Goal: Information Seeking & Learning: Learn about a topic

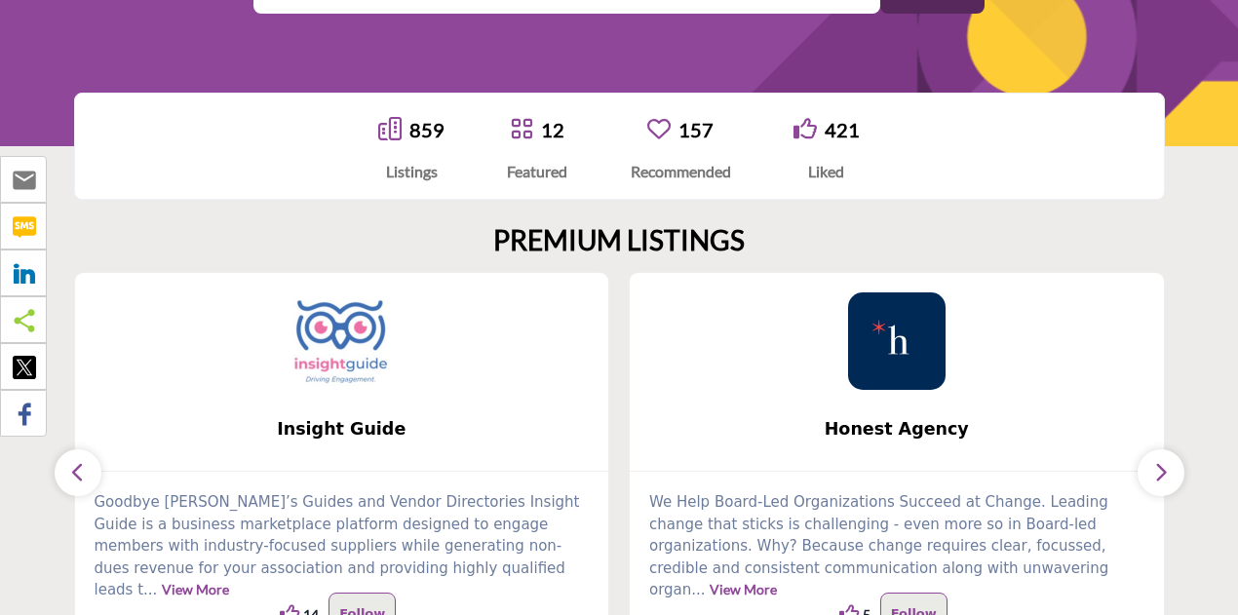
scroll to position [390, 0]
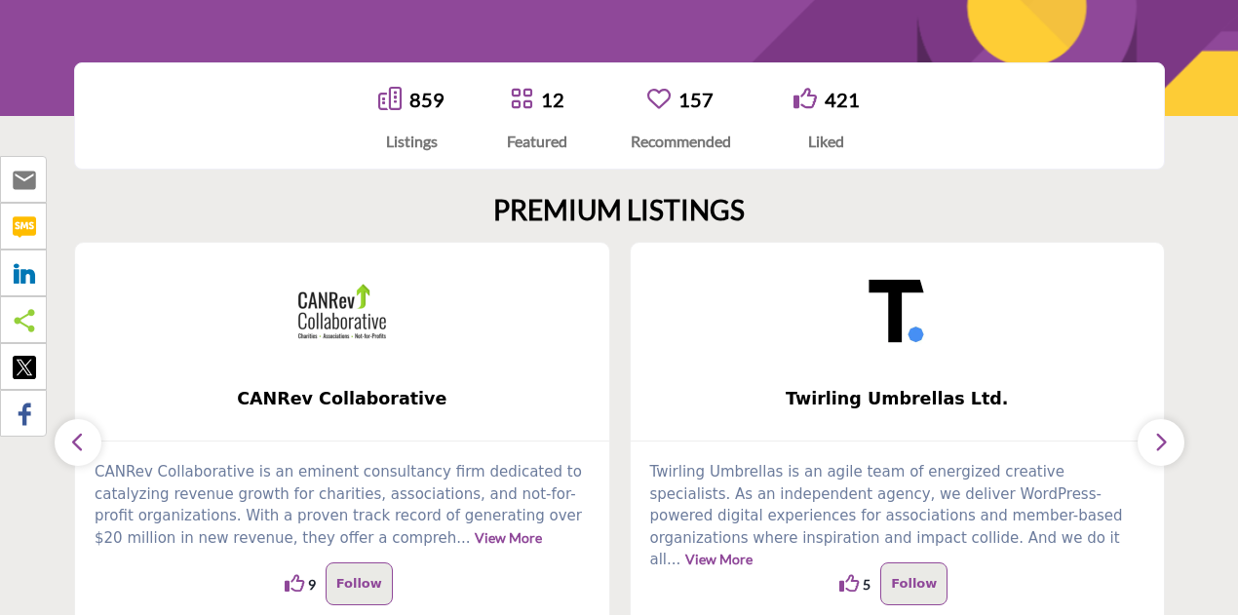
click at [411, 103] on link "859" at bounding box center [426, 99] width 35 height 23
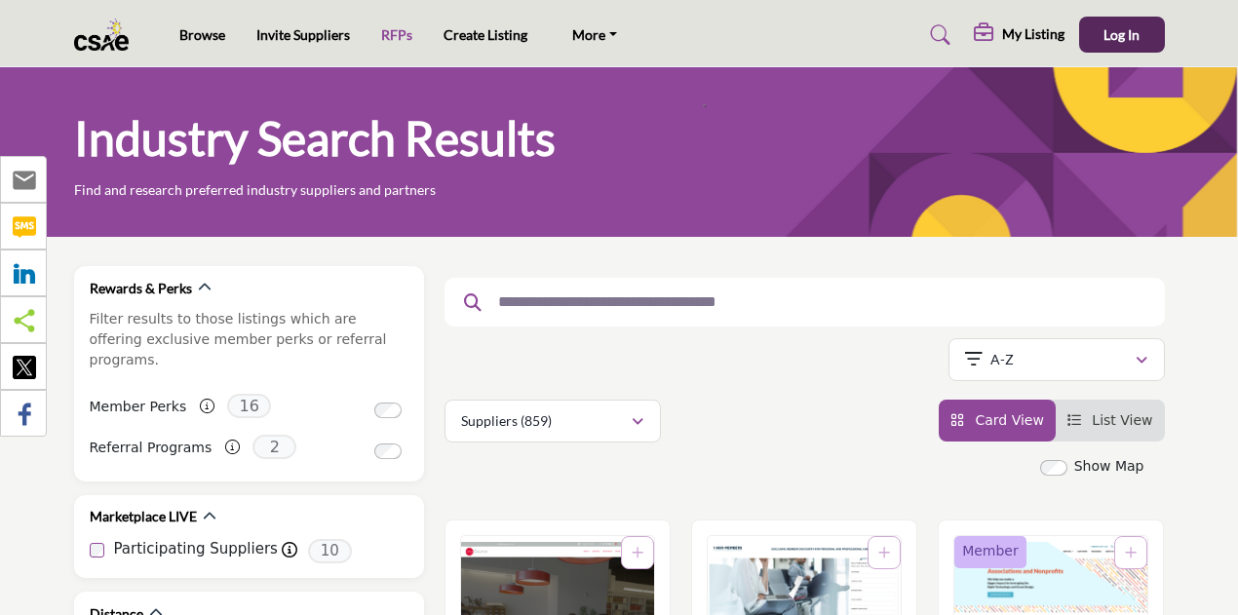
click at [394, 36] on link "RFPs" at bounding box center [396, 34] width 31 height 17
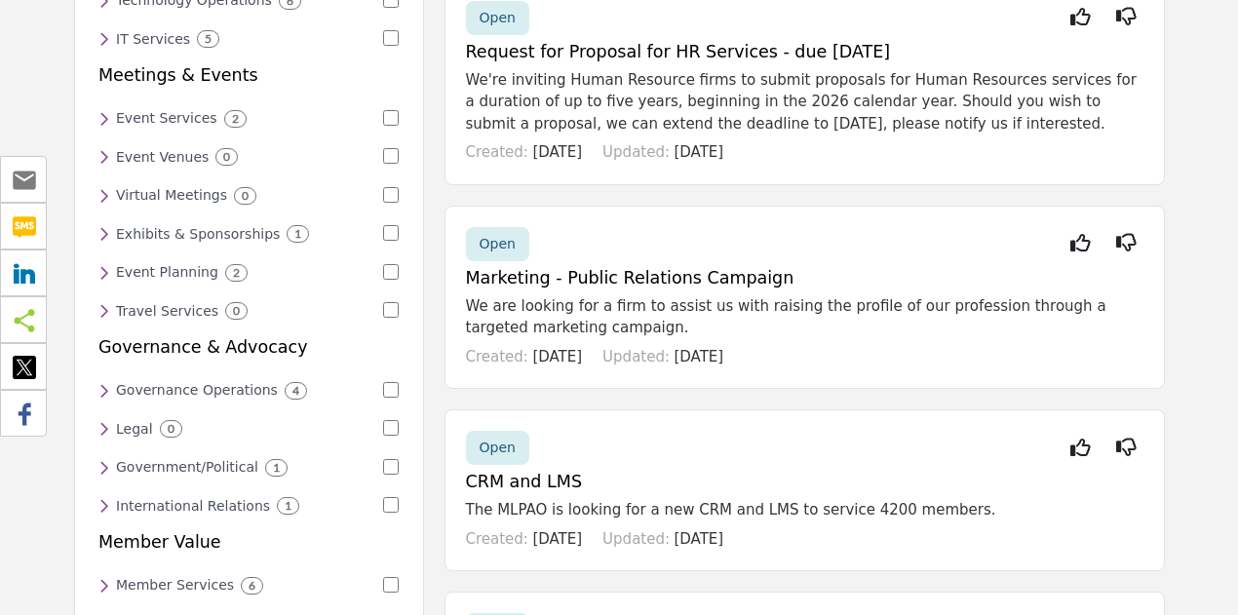
scroll to position [292, 0]
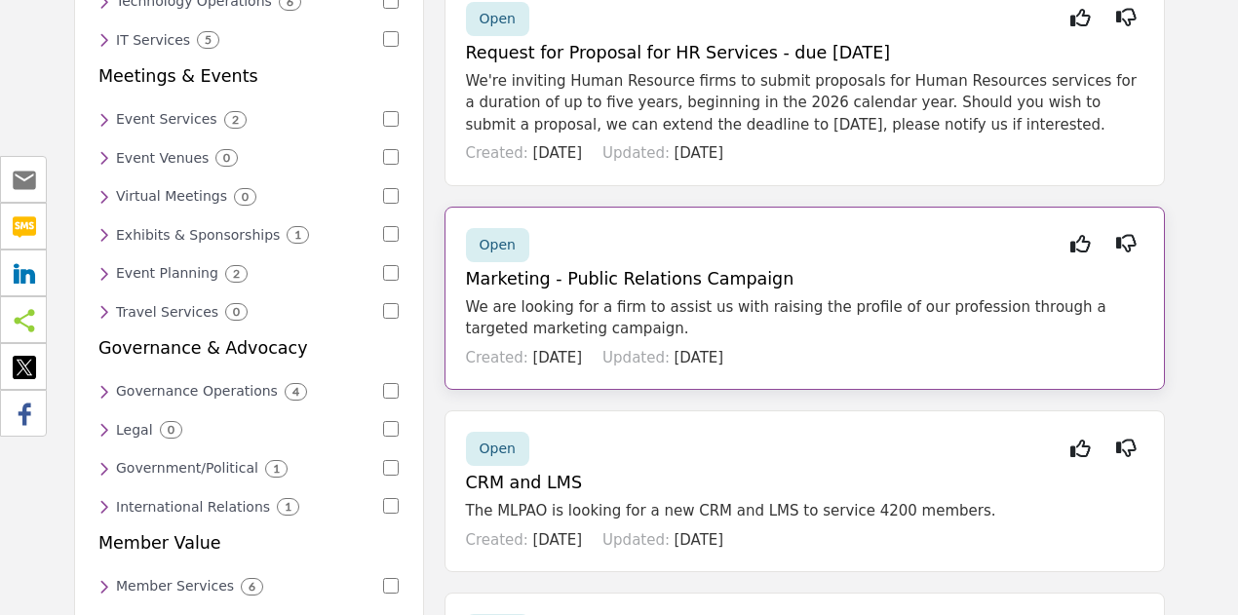
click at [546, 279] on h5 "Marketing - Public Relations Campaign" at bounding box center [804, 279] width 677 height 20
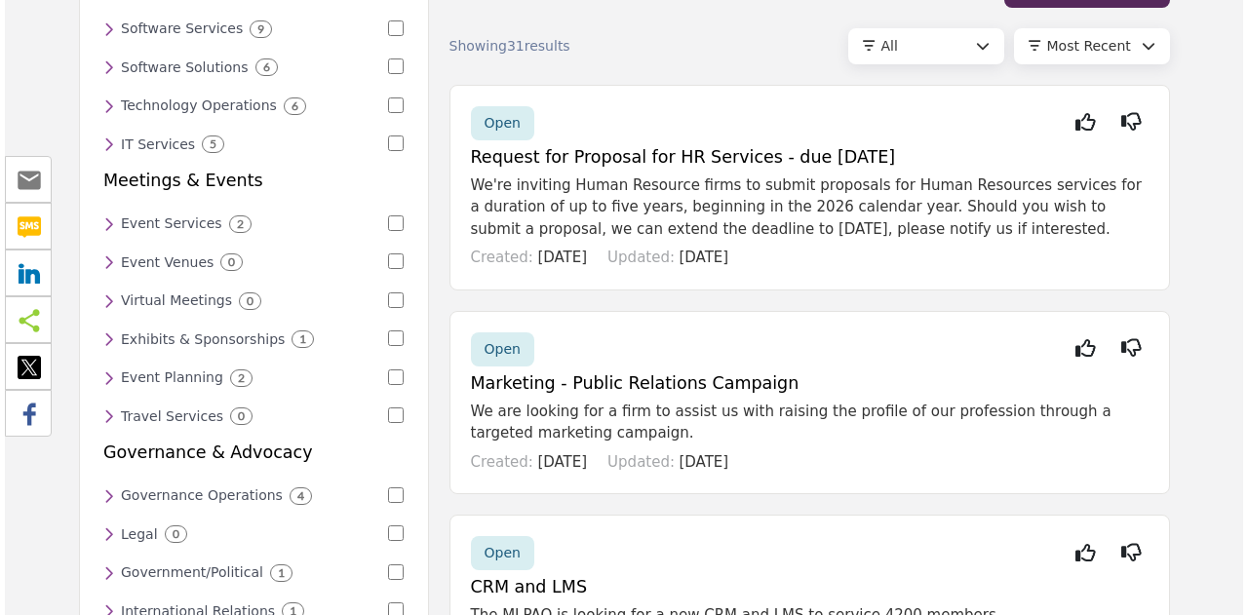
scroll to position [292, 0]
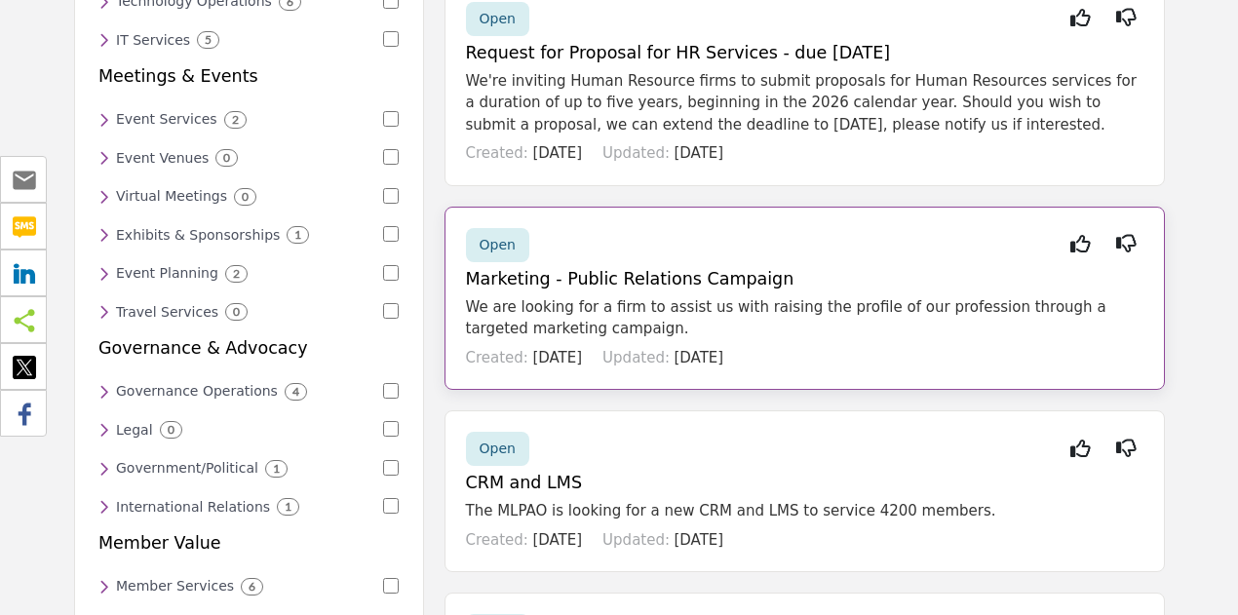
click at [579, 277] on h5 "Marketing - Public Relations Campaign" at bounding box center [804, 279] width 677 height 20
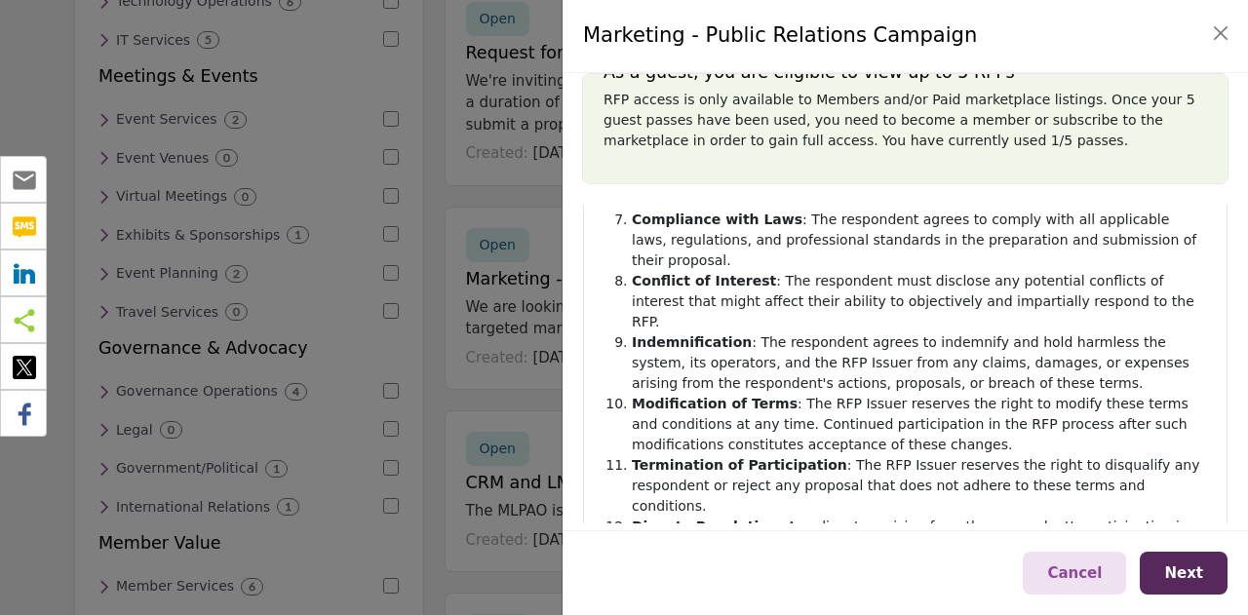
scroll to position [630, 0]
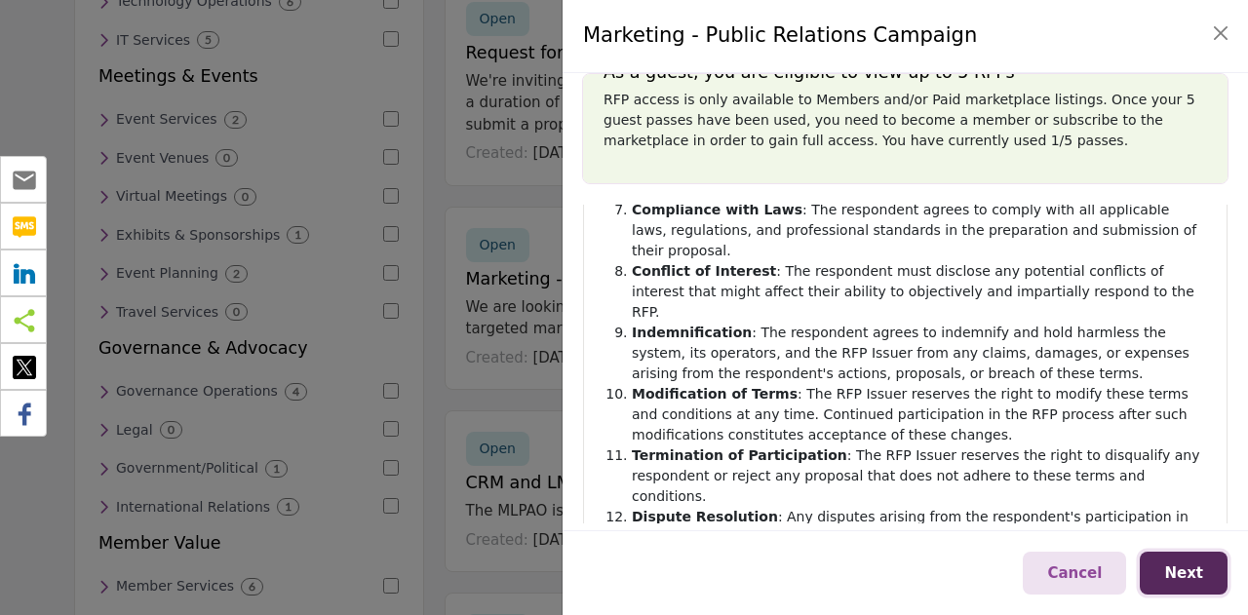
click at [1182, 567] on span "Next" at bounding box center [1183, 573] width 39 height 18
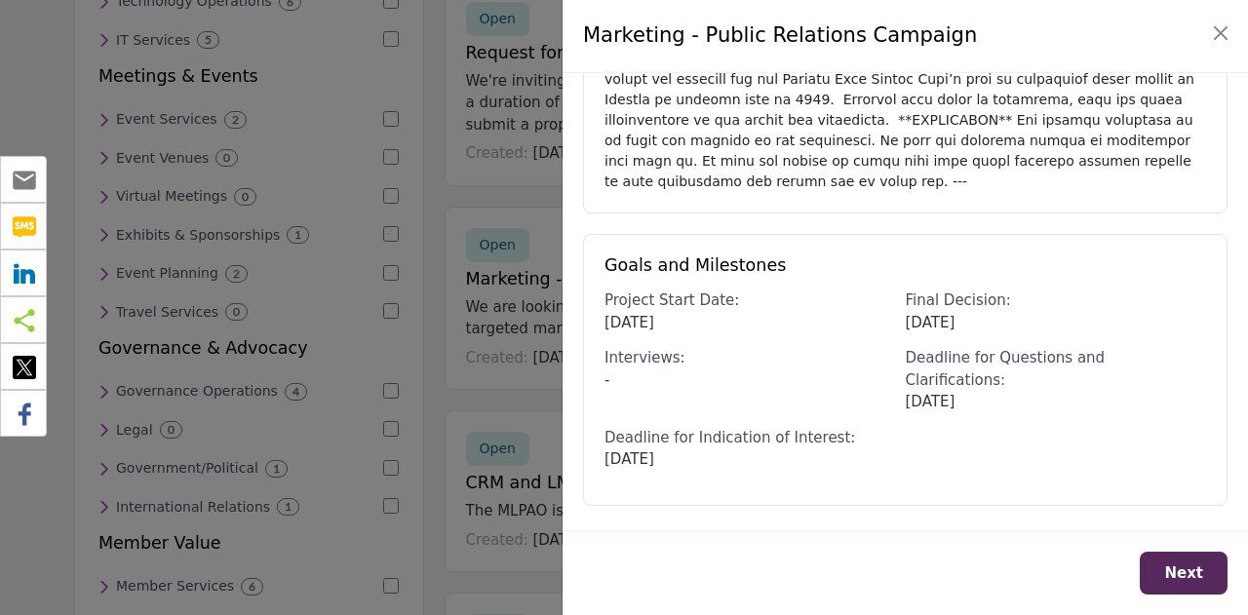
scroll to position [750, 0]
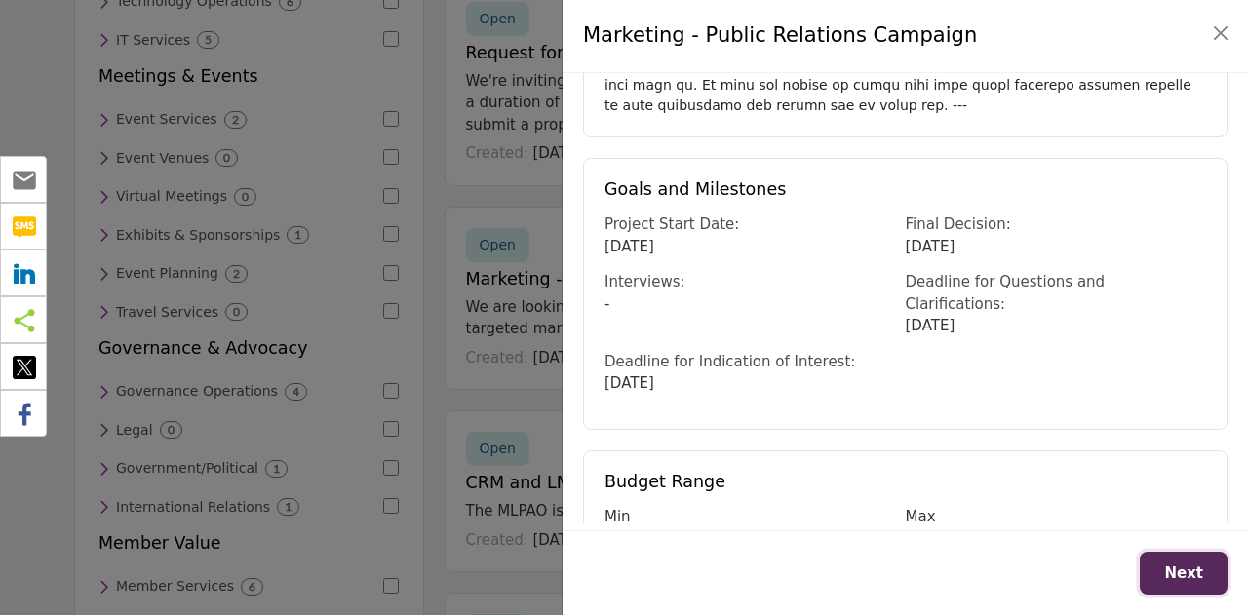
click at [1177, 580] on span "Next" at bounding box center [1183, 573] width 39 height 18
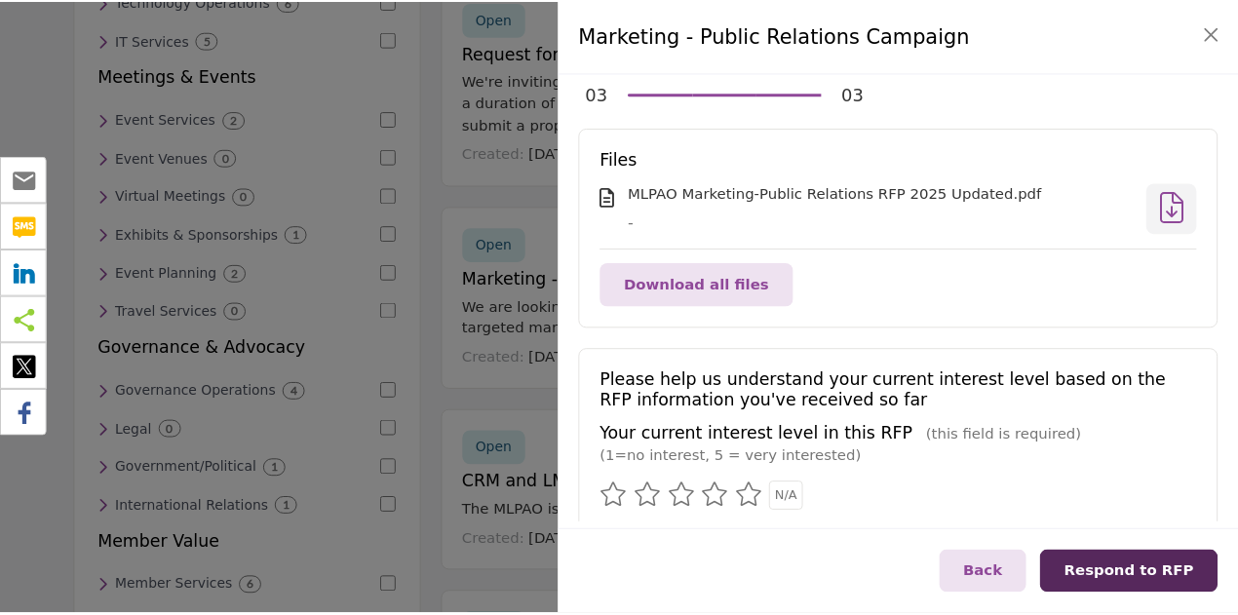
scroll to position [0, 0]
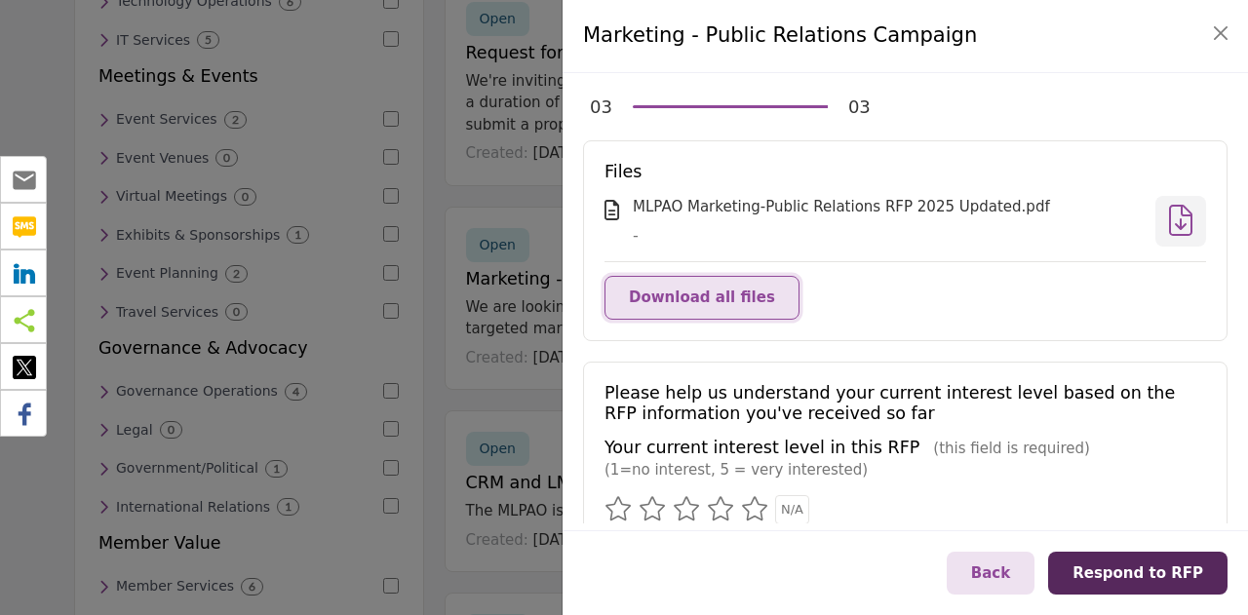
click at [721, 297] on span "Download all files" at bounding box center [702, 298] width 146 height 18
click at [1218, 30] on button "Close" at bounding box center [1220, 32] width 27 height 27
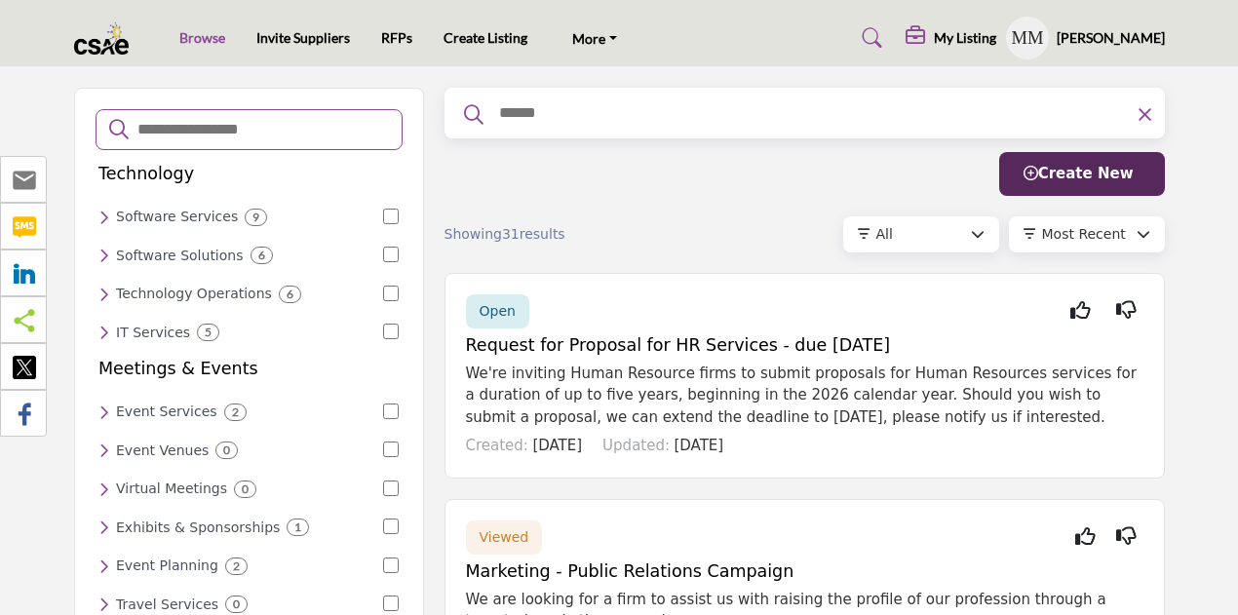
click at [203, 37] on link "Browse" at bounding box center [202, 37] width 46 height 17
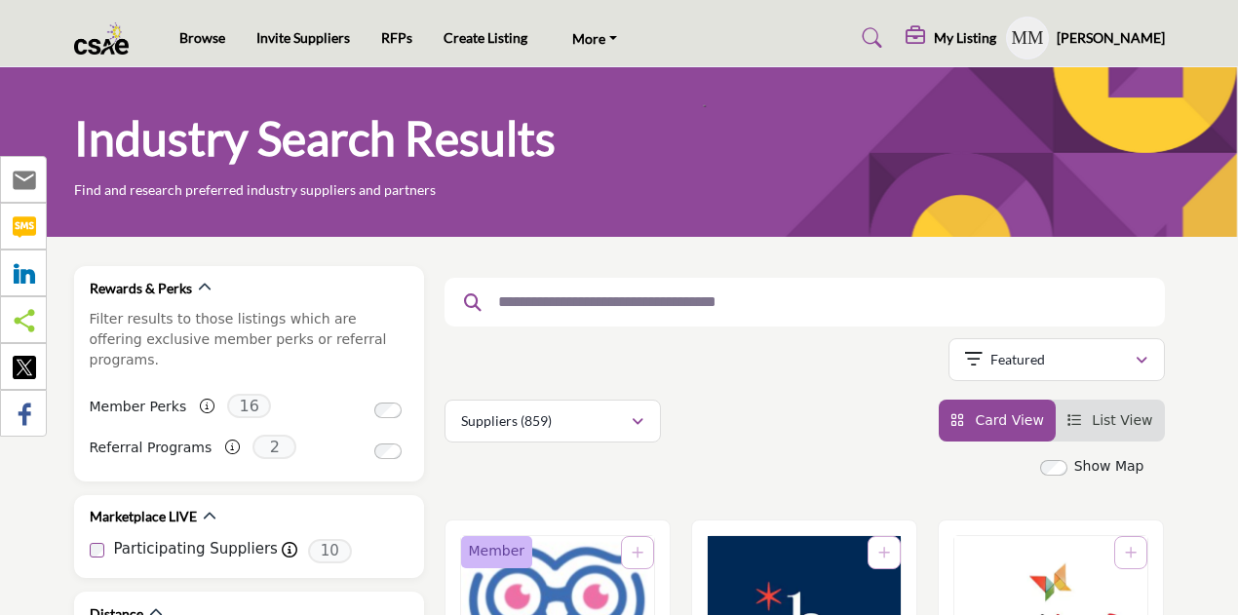
click at [978, 34] on h5 "My Listing" at bounding box center [965, 38] width 62 height 18
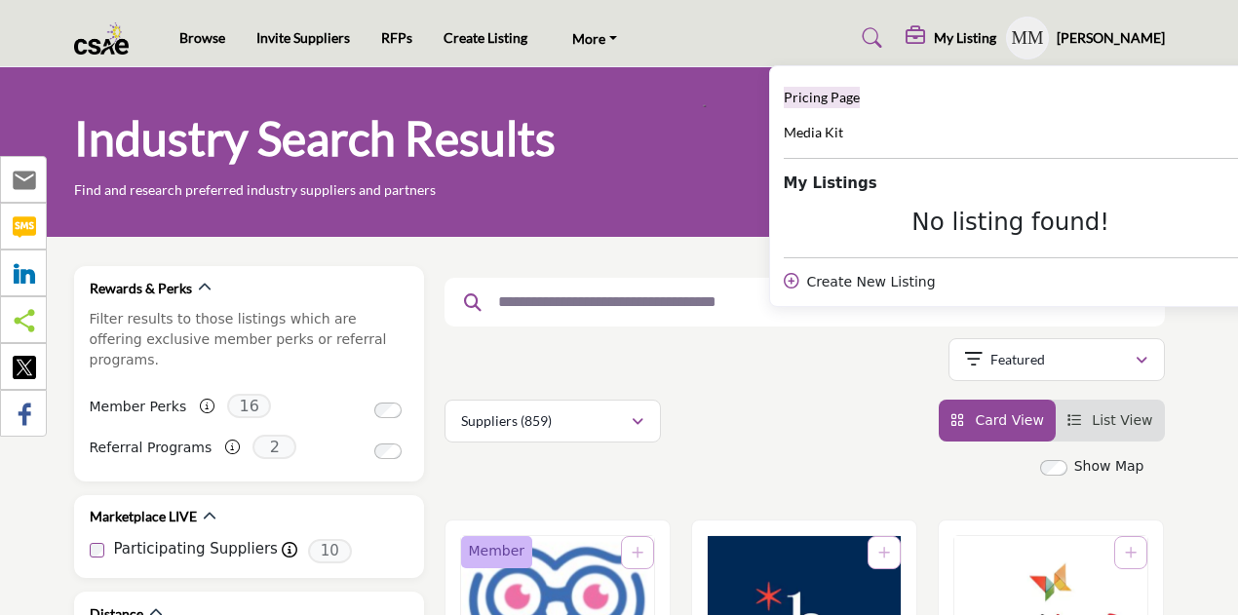
click at [828, 97] on span "Pricing Page" at bounding box center [822, 97] width 76 height 17
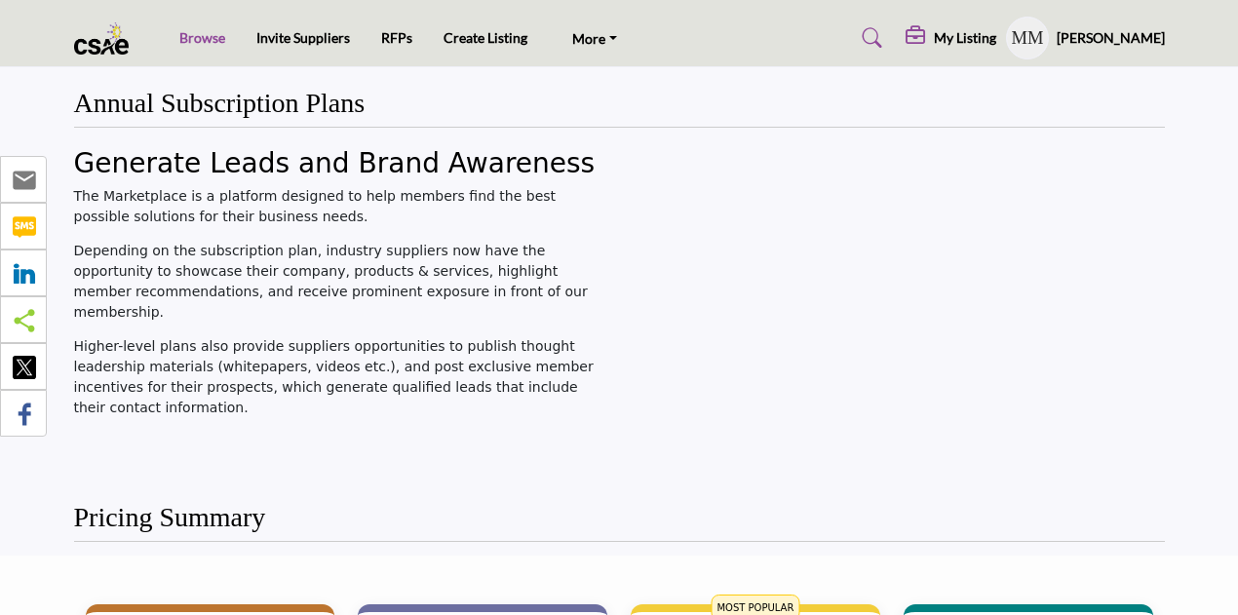
click at [204, 40] on link "Browse" at bounding box center [202, 37] width 46 height 17
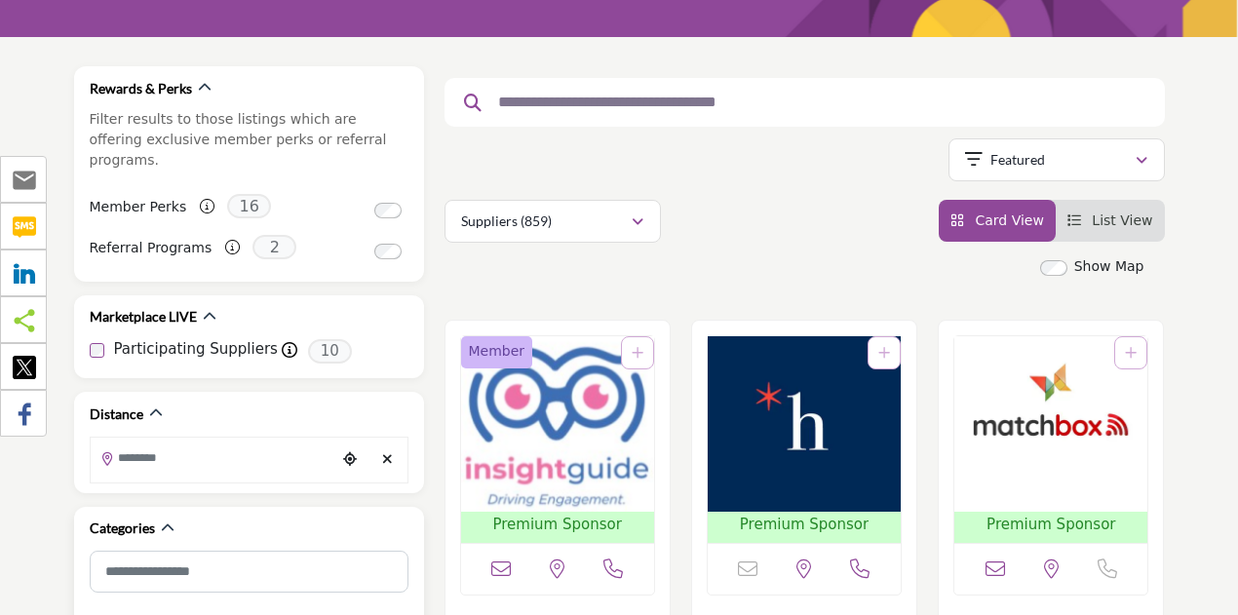
scroll to position [195, 0]
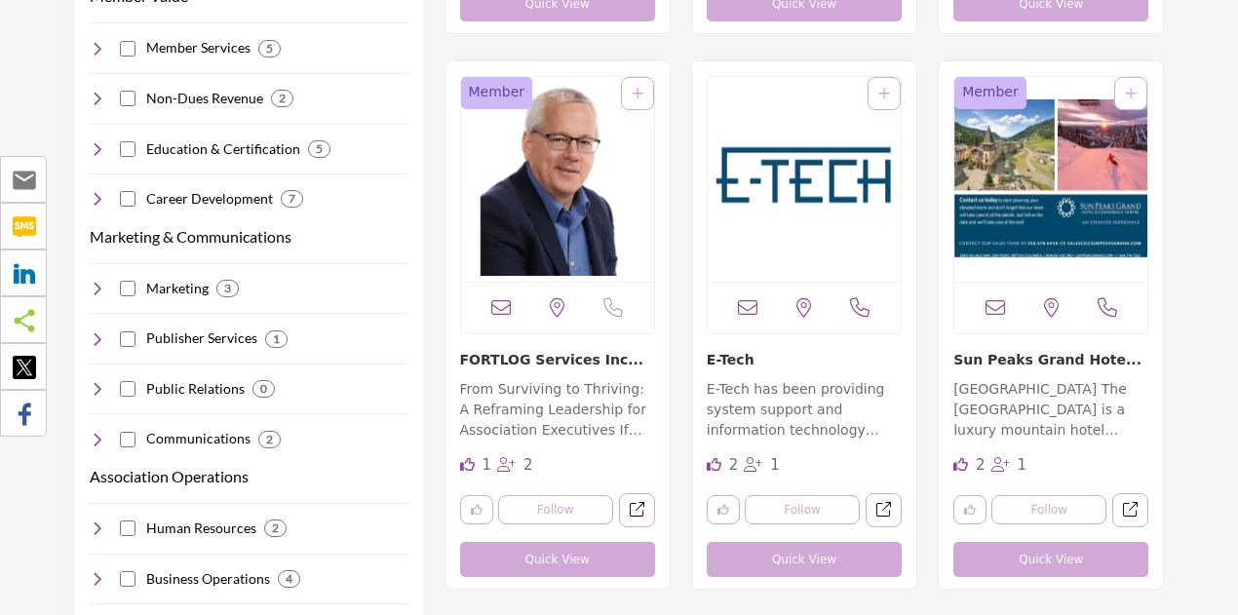
scroll to position [1657, 0]
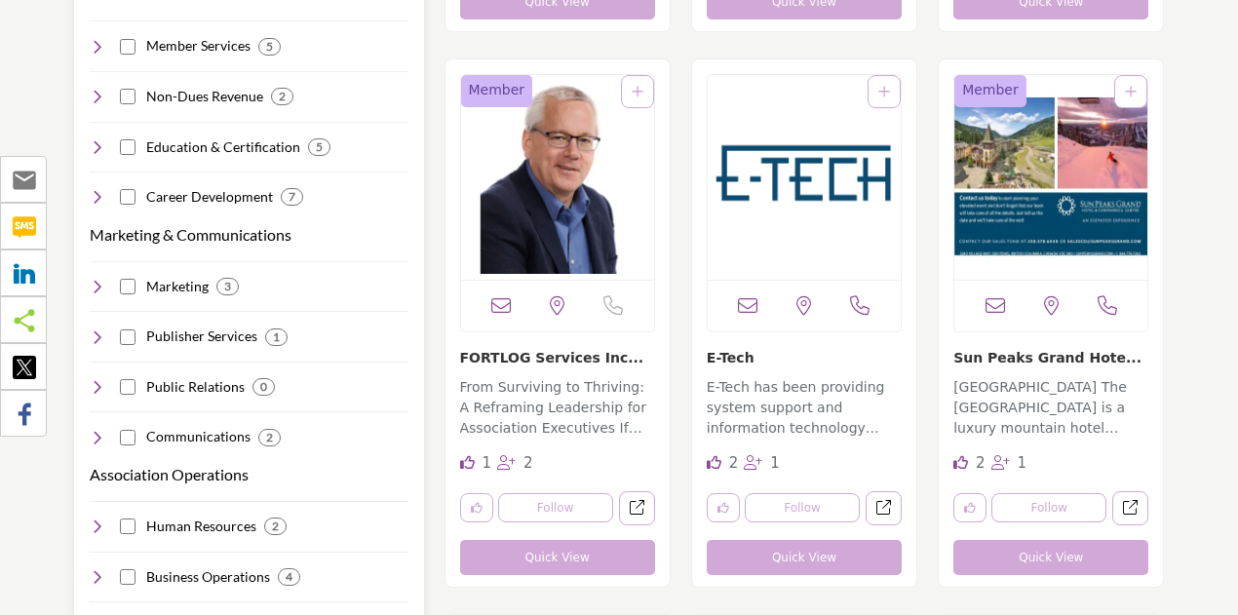
click at [187, 427] on h4 "Communications" at bounding box center [198, 436] width 104 height 19
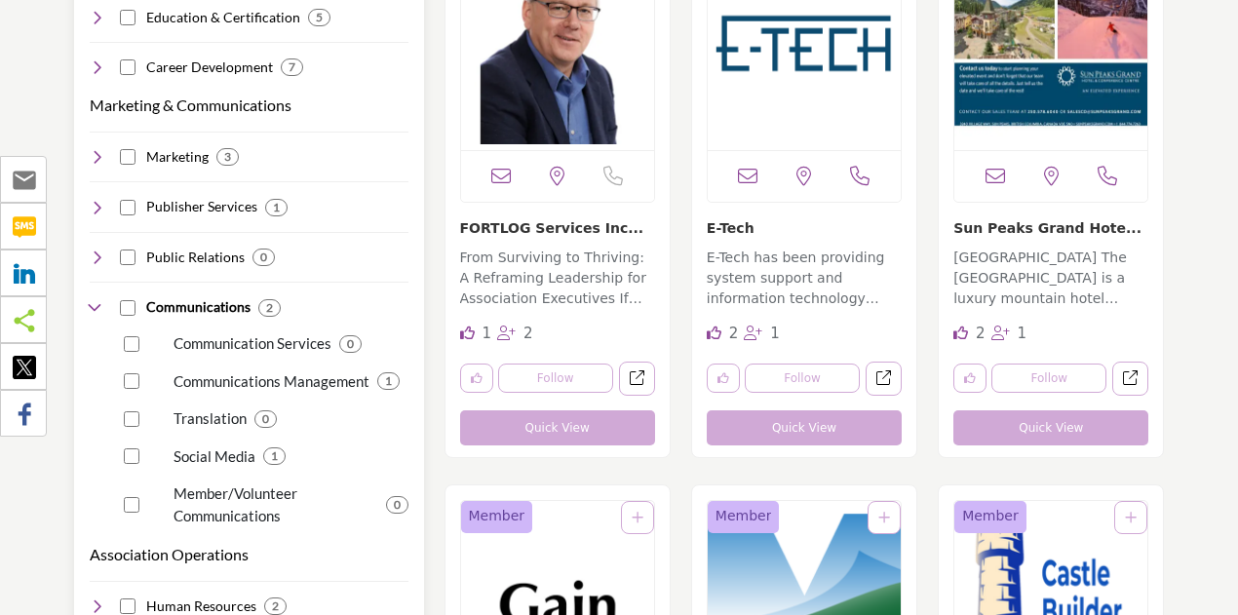
scroll to position [1852, 0]
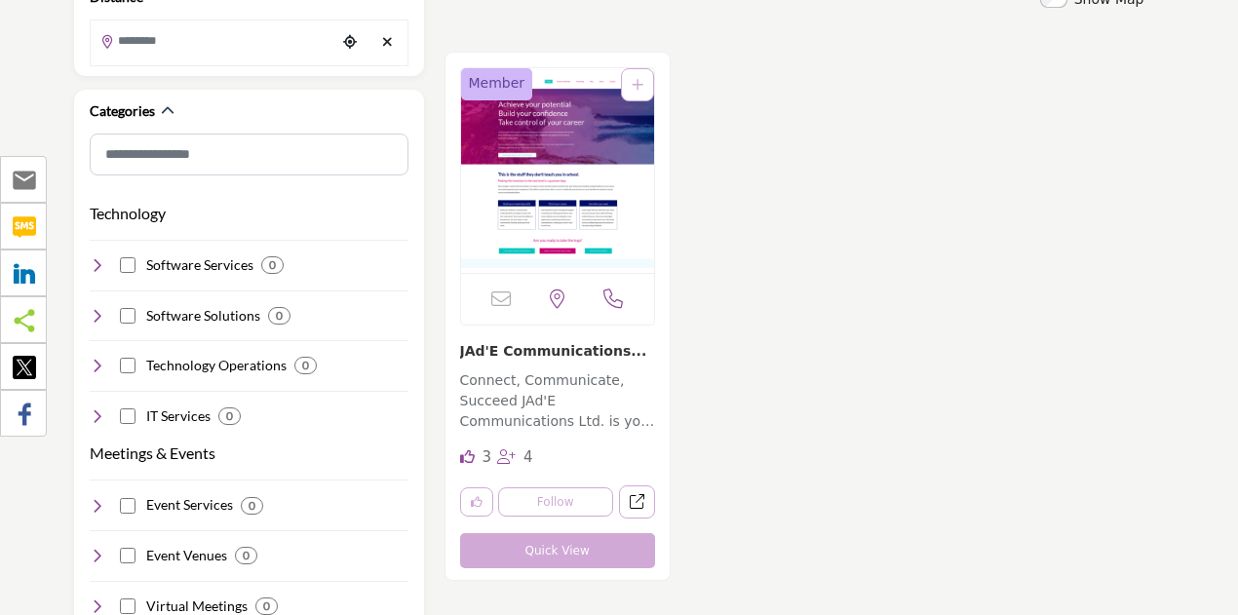
scroll to position [585, 0]
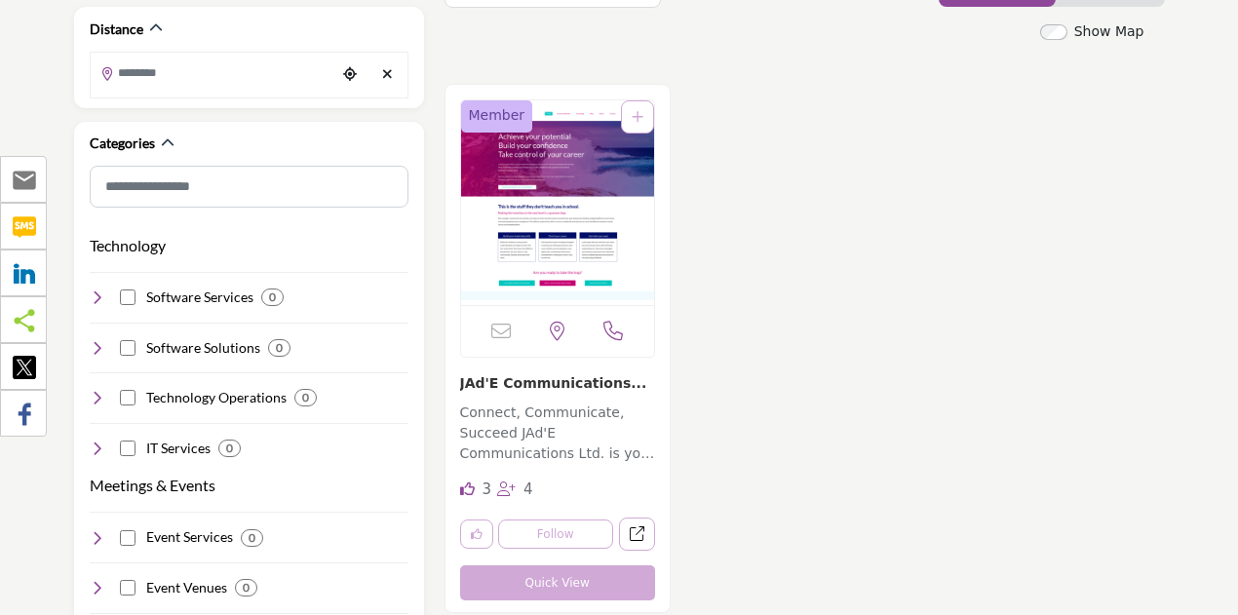
click at [556, 198] on img "Open Listing in new tab" at bounding box center [557, 202] width 193 height 205
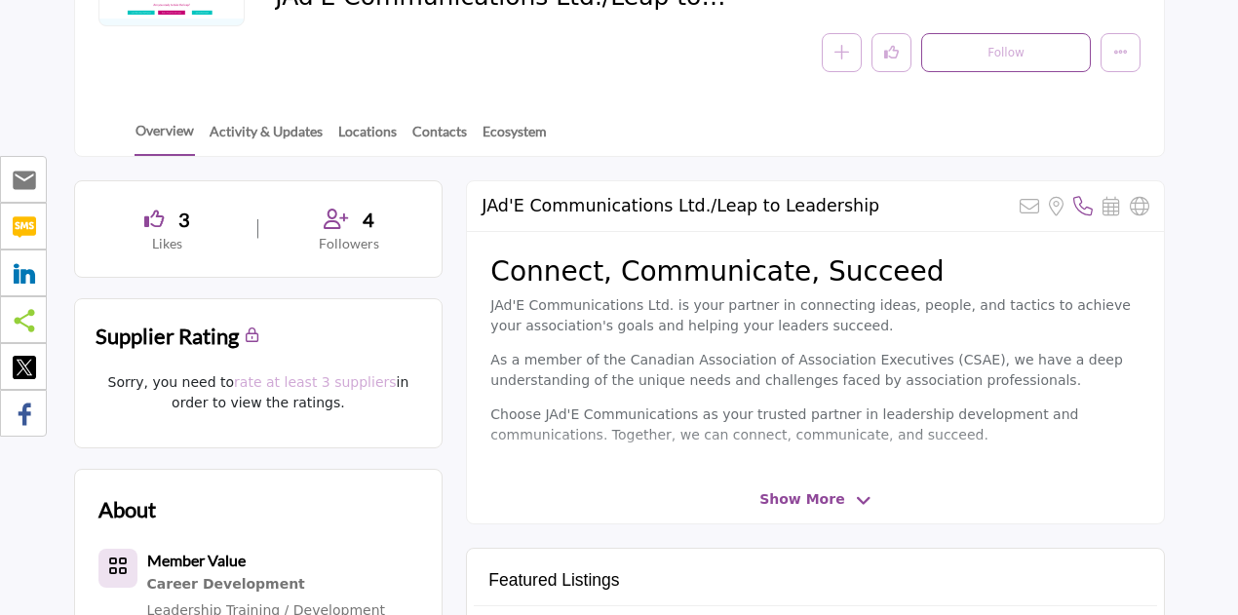
scroll to position [390, 0]
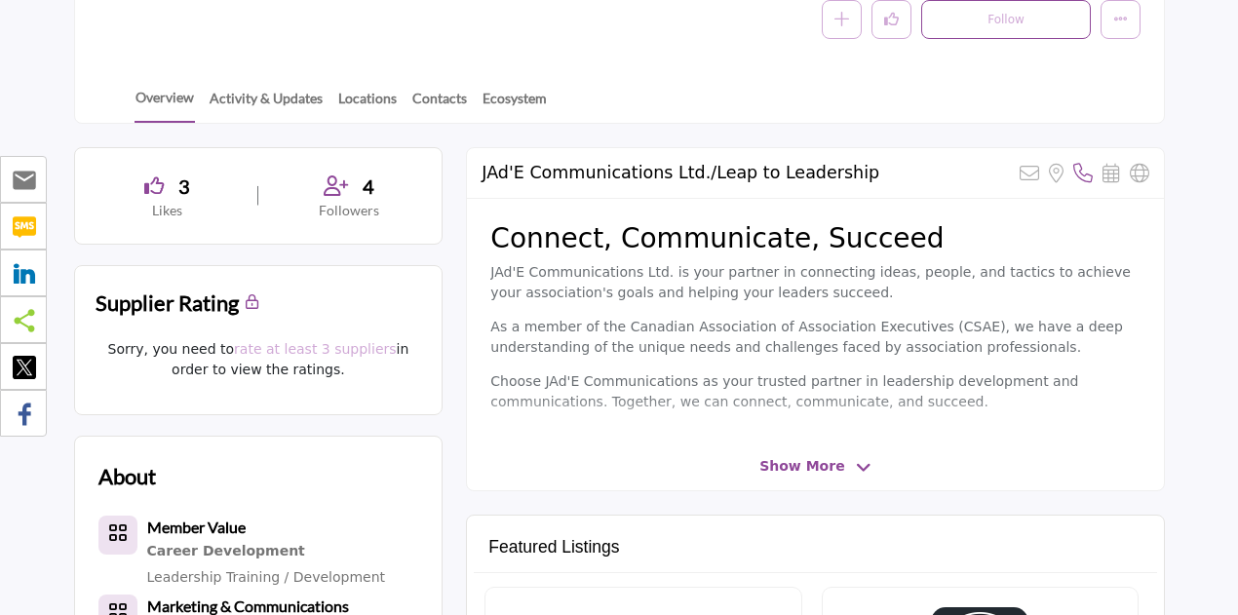
click at [798, 469] on span "Show More" at bounding box center [801, 466] width 85 height 20
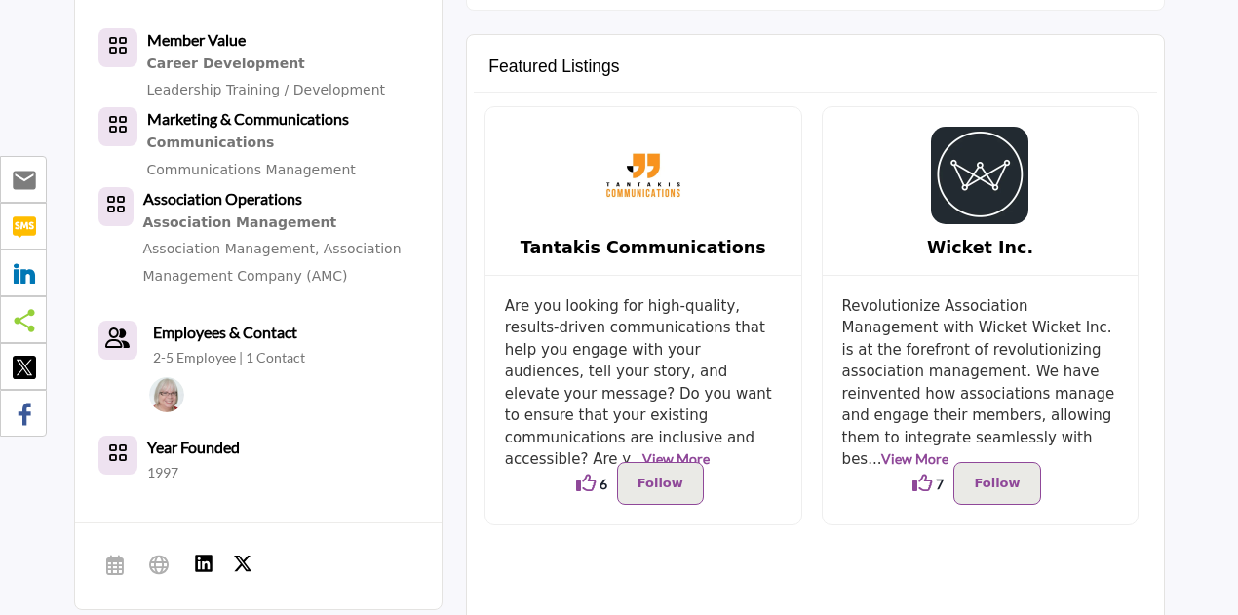
scroll to position [0, 0]
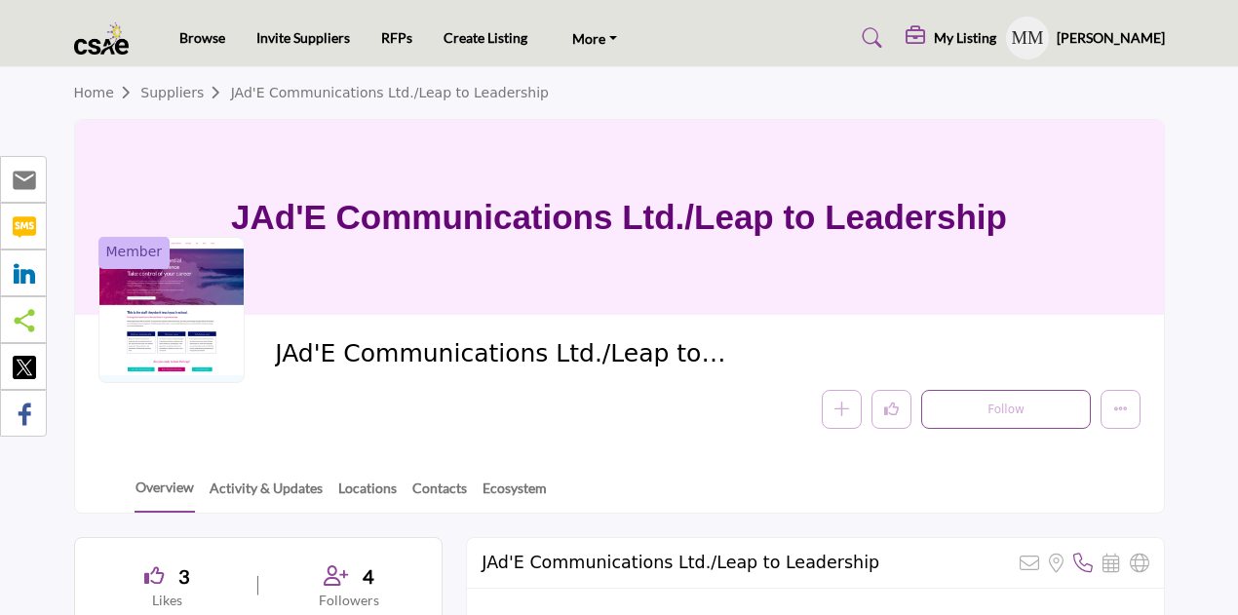
click at [100, 100] on link "Home" at bounding box center [107, 93] width 67 height 16
click at [201, 42] on link "Browse" at bounding box center [202, 37] width 46 height 17
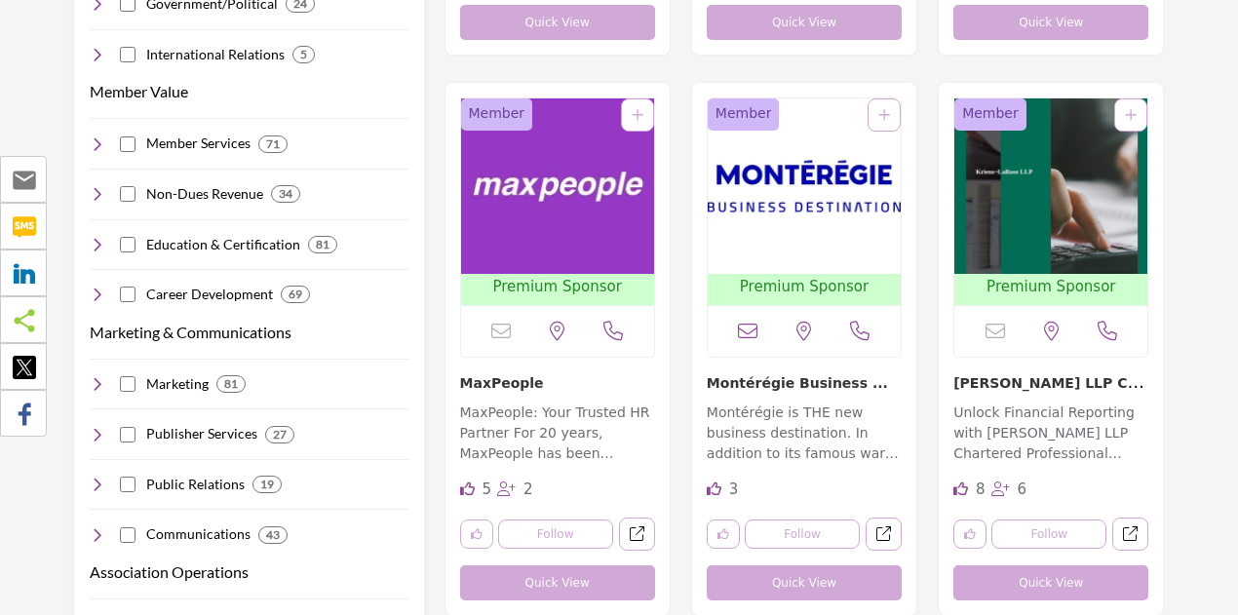
scroll to position [1754, 0]
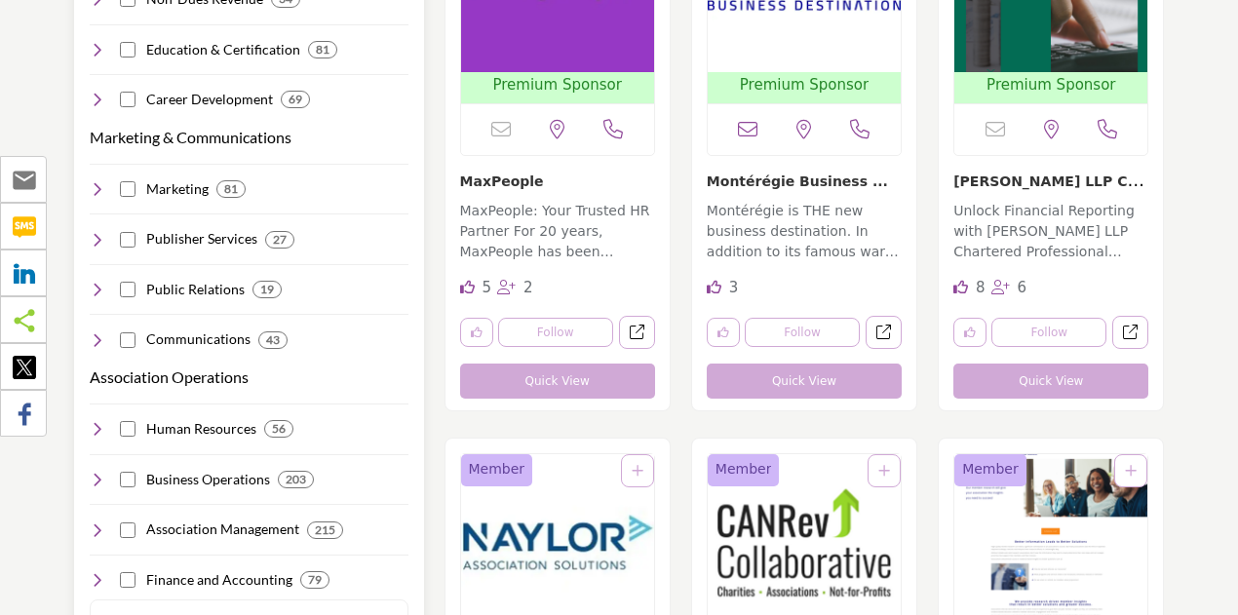
click at [96, 181] on icon at bounding box center [98, 189] width 16 height 16
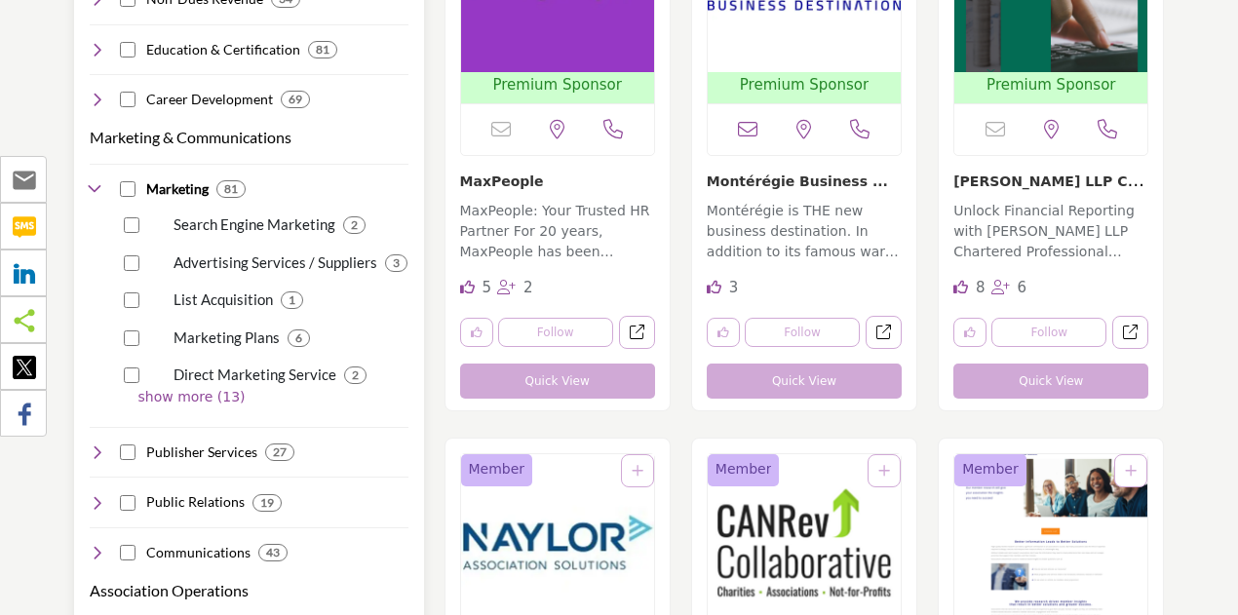
click at [96, 181] on icon at bounding box center [98, 189] width 16 height 16
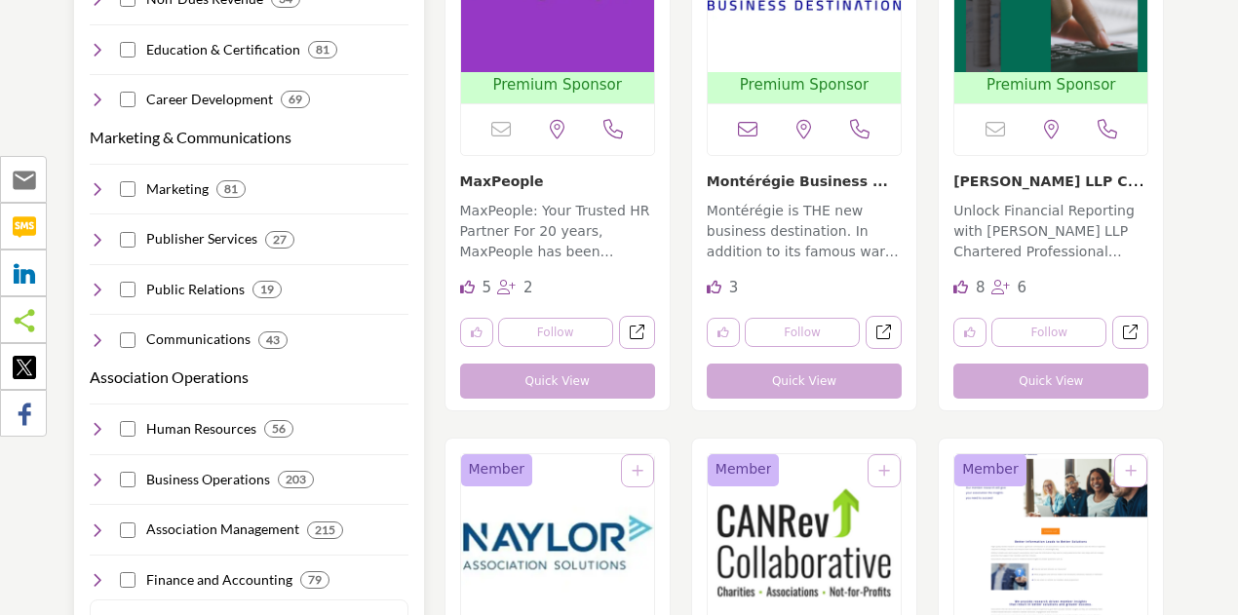
click at [96, 332] on icon at bounding box center [98, 340] width 16 height 16
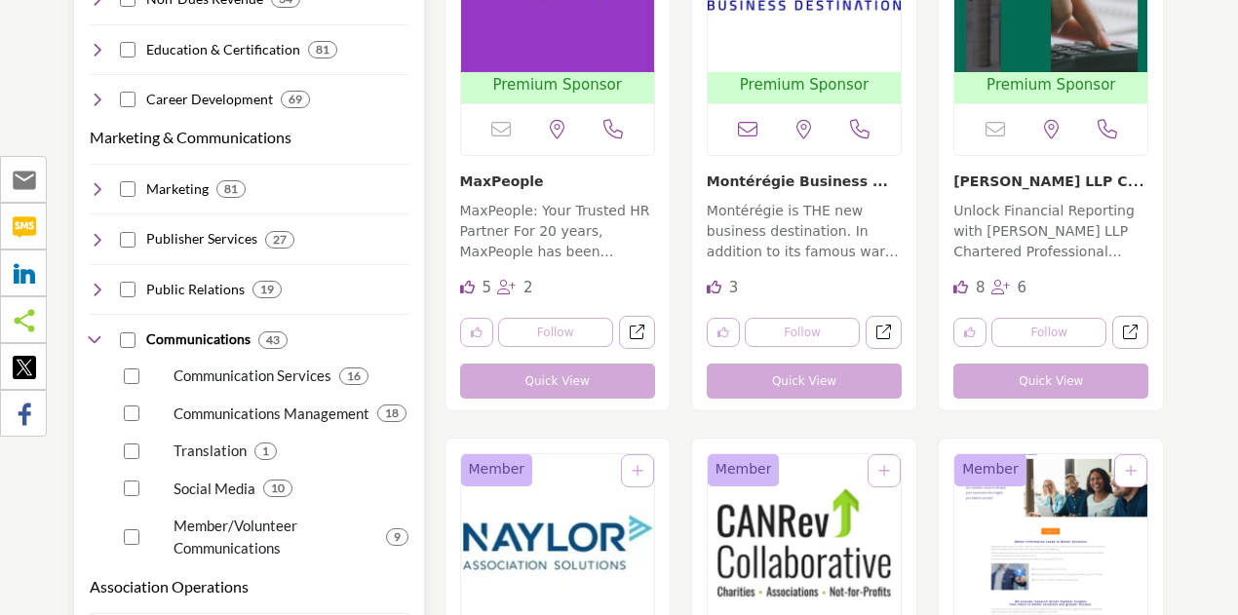
click at [94, 282] on icon at bounding box center [98, 290] width 16 height 16
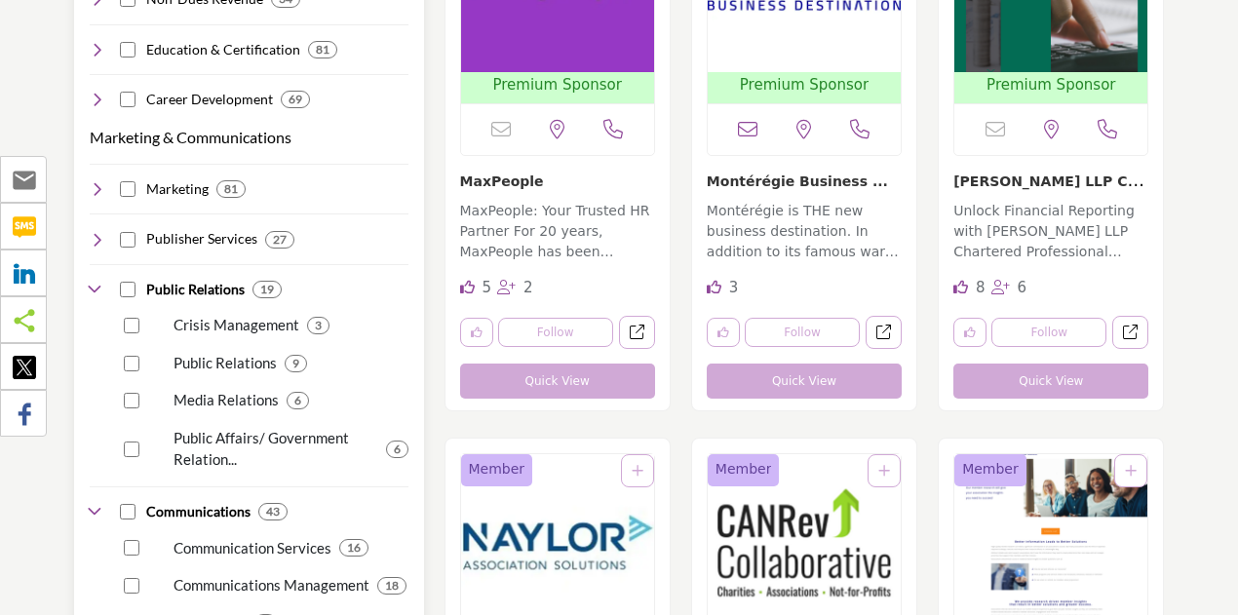
click at [94, 181] on icon at bounding box center [98, 189] width 16 height 16
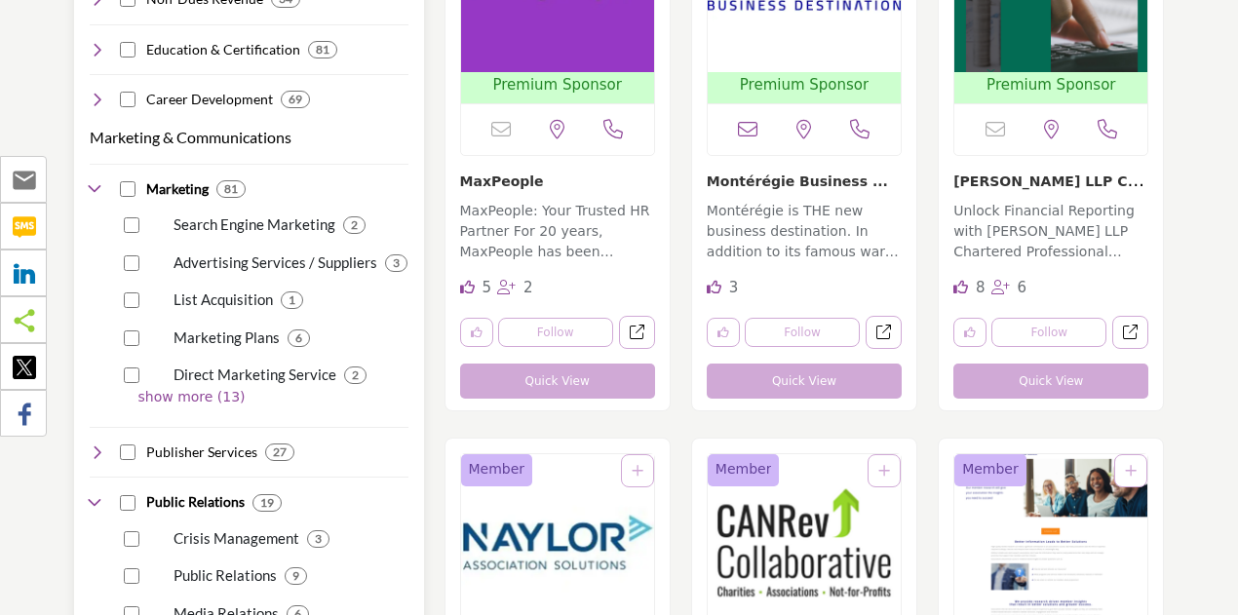
click at [190, 387] on p "show more (13)" at bounding box center [273, 397] width 270 height 20
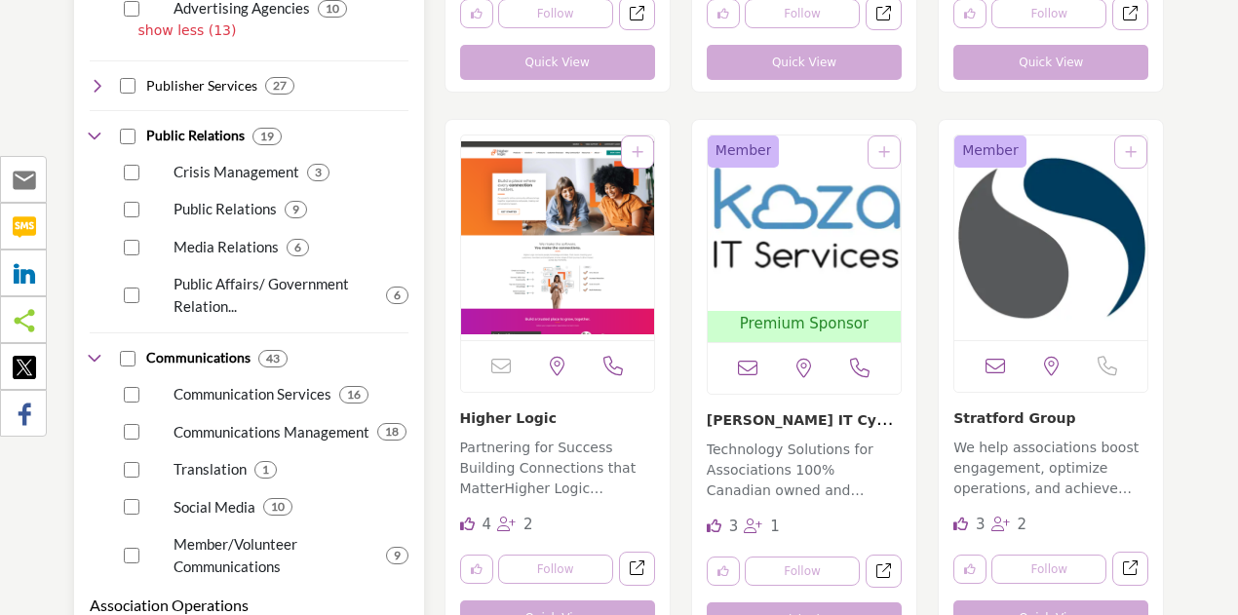
scroll to position [2632, 0]
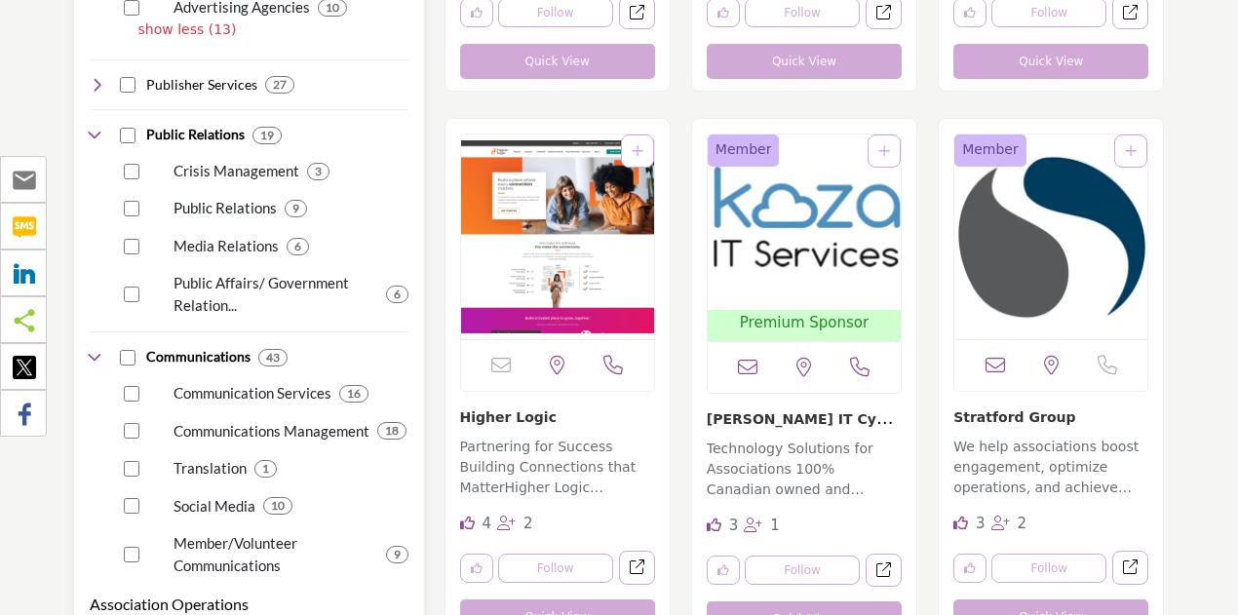
click at [232, 197] on p "Public Relations" at bounding box center [224, 208] width 103 height 22
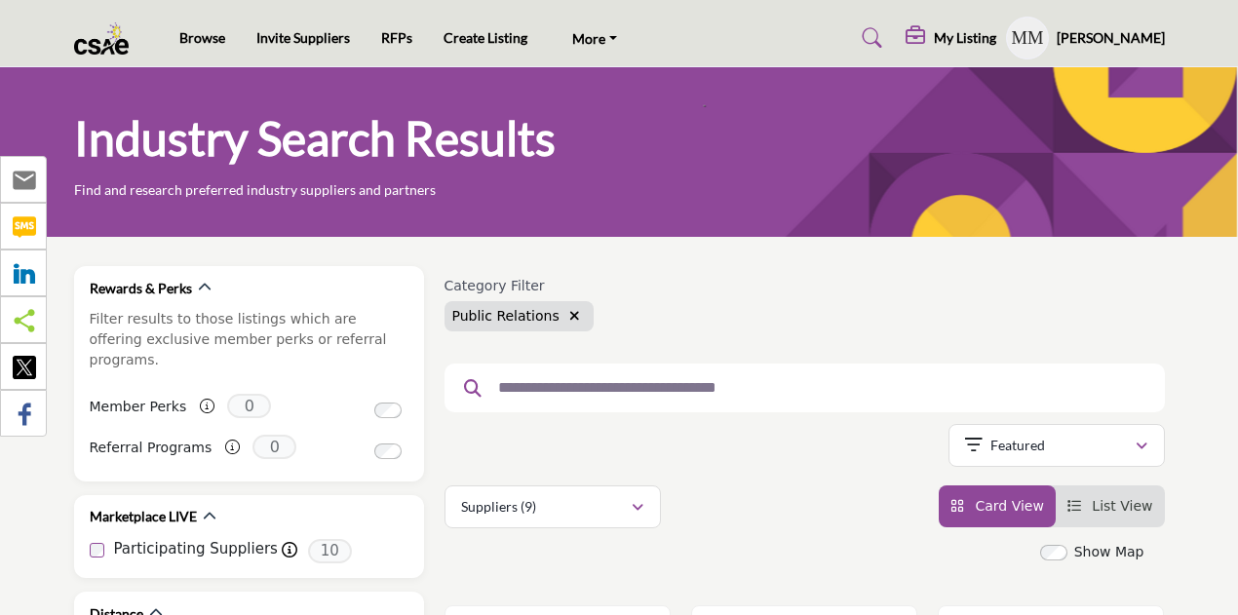
click at [96, 46] on img at bounding box center [106, 38] width 65 height 32
